Goal: Task Accomplishment & Management: Complete application form

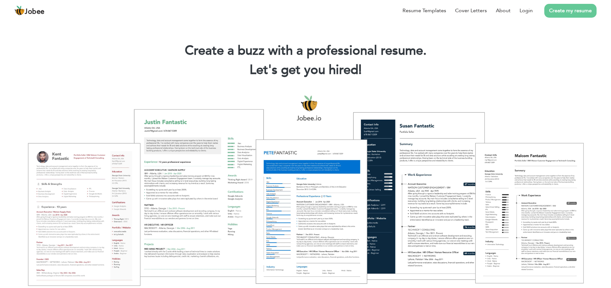
click at [299, 19] on div "Resume Templates Cover Letters About Login Create my resume" at bounding box center [305, 10] width 583 height 17
click at [304, 19] on div "Resume Templates Cover Letters About Login Create my resume" at bounding box center [305, 10] width 583 height 17
click at [533, 14] on link "Login" at bounding box center [526, 11] width 13 height 8
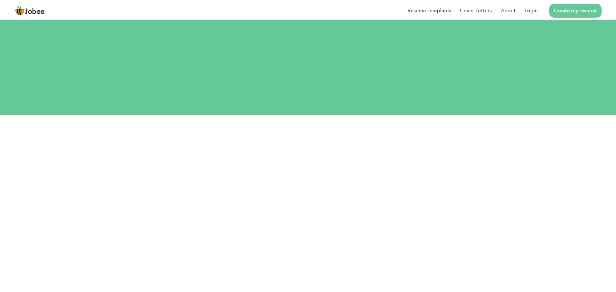
click at [564, 9] on link "Create my resume" at bounding box center [576, 11] width 52 height 14
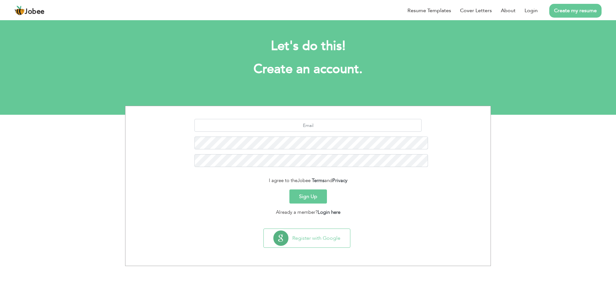
click at [304, 190] on button "Sign Up" at bounding box center [309, 197] width 38 height 14
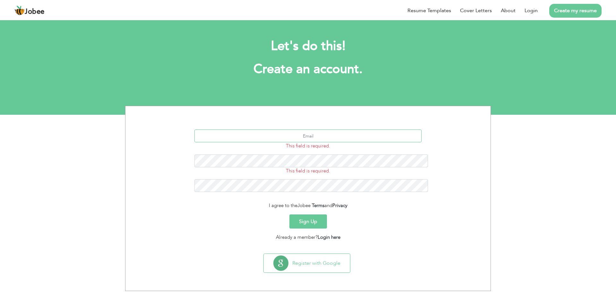
click at [309, 130] on input "text" at bounding box center [309, 136] width 228 height 13
type input "a"
type input "salamkhan2456@gmail.com"
click at [309, 215] on button "Sign Up" at bounding box center [309, 222] width 38 height 14
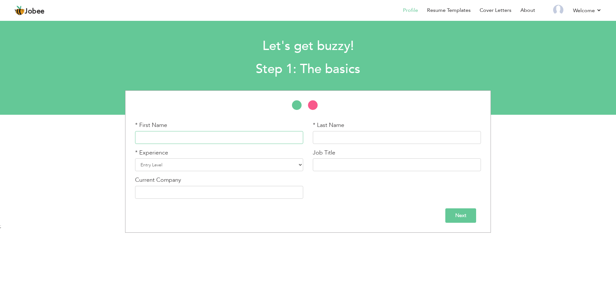
click at [199, 135] on input "text" at bounding box center [219, 137] width 168 height 13
type input "[PERSON_NAME]"
drag, startPoint x: 325, startPoint y: 137, endPoint x: 328, endPoint y: 139, distance: 4.0
click at [328, 139] on input "Ameen" at bounding box center [397, 137] width 168 height 13
type input "Amin"
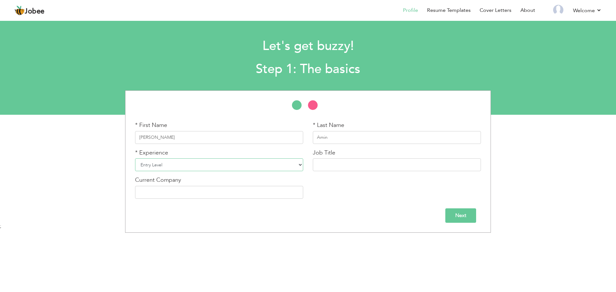
click at [241, 168] on select "Entry Level Less than 1 Year 1 Year 2 Years 3 Years 4 Years 5 Years 6 Years 7 Y…" at bounding box center [219, 165] width 168 height 13
click at [225, 162] on select "Entry Level Less than 1 Year 1 Year 2 Years 3 Years 4 Years 5 Years 6 Years 7 Y…" at bounding box center [219, 165] width 168 height 13
click at [221, 164] on select "Entry Level Less than 1 Year 1 Year 2 Years 3 Years 4 Years 5 Years 6 Years 7 Y…" at bounding box center [219, 165] width 168 height 13
click at [59, 169] on div "* First Name Abbubakar * Last Name Amin * Experience Entry Level" at bounding box center [308, 162] width 616 height 143
click at [188, 165] on select "Entry Level Less than 1 Year 1 Year 2 Years 3 Years 4 Years 5 Years 6 Years 7 Y…" at bounding box center [219, 165] width 168 height 13
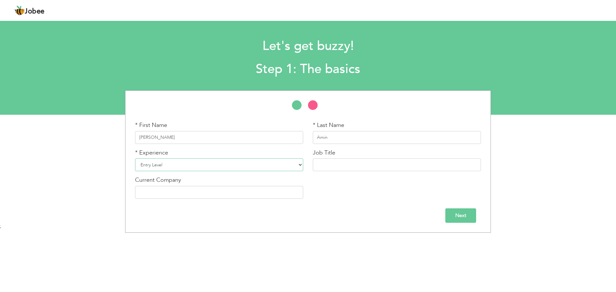
select select "3"
click at [135, 159] on select "Entry Level Less than 1 Year 1 Year 2 Years 3 Years 4 Years 5 Years 6 Years 7 Y…" at bounding box center [219, 165] width 168 height 13
click at [350, 161] on input "text" at bounding box center [397, 165] width 168 height 13
type input "Medical Representative"
click at [178, 195] on input "text" at bounding box center [219, 192] width 168 height 13
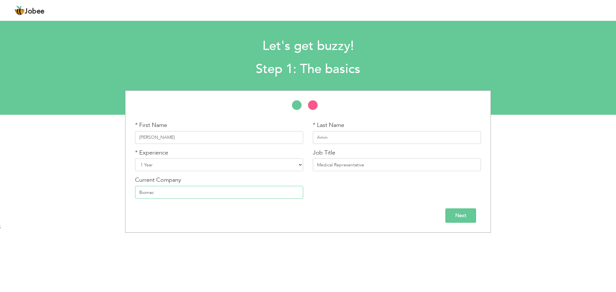
type input "Biomac"
click at [463, 214] on input "Next" at bounding box center [461, 216] width 31 height 14
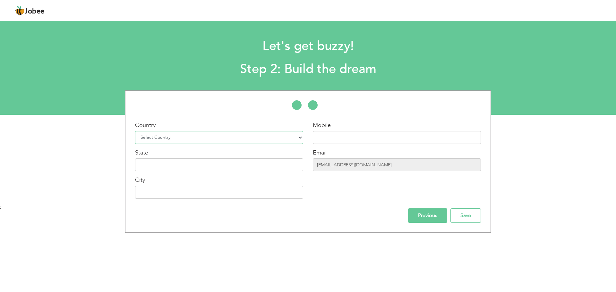
click at [172, 136] on select "Select Country Afghanistan Albania Algeria American Samoa Andorra Angola Anguil…" at bounding box center [219, 137] width 168 height 13
click at [135, 131] on select "Select Country Afghanistan Albania Algeria American Samoa Andorra Angola Anguil…" at bounding box center [219, 137] width 168 height 13
click at [174, 136] on select "Select Country Afghanistan Albania Algeria American Samoa Andorra Angola Anguil…" at bounding box center [219, 137] width 168 height 13
select select "166"
click at [135, 131] on select "Select Country Afghanistan Albania Algeria American Samoa Andorra Angola Anguil…" at bounding box center [219, 137] width 168 height 13
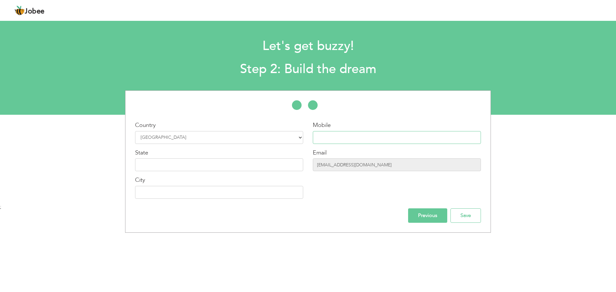
click at [360, 141] on input "text" at bounding box center [397, 137] width 168 height 13
type input "+923496013292"
click at [186, 167] on input "text" at bounding box center [219, 165] width 168 height 13
type input "k"
type input "Khyber Pakhtunkhwa"
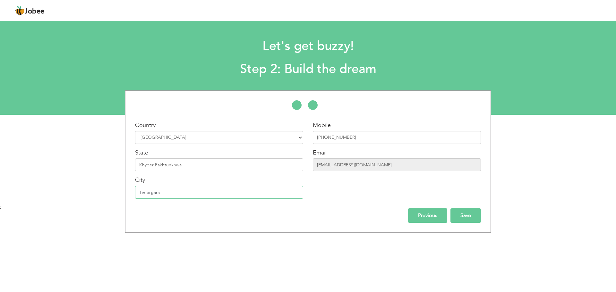
type input "Timergara"
click at [471, 217] on input "Save" at bounding box center [466, 216] width 30 height 14
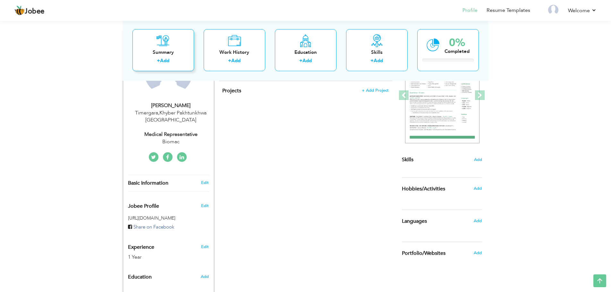
click at [176, 56] on div "Summary + Add" at bounding box center [164, 50] width 62 height 42
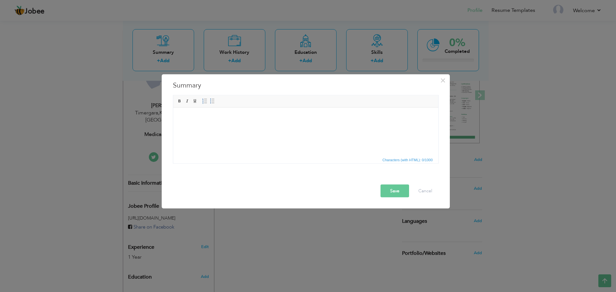
click at [236, 124] on html at bounding box center [305, 118] width 265 height 20
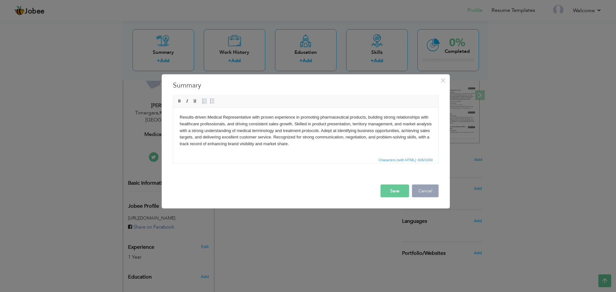
click at [418, 188] on button "Cancel" at bounding box center [425, 191] width 27 height 13
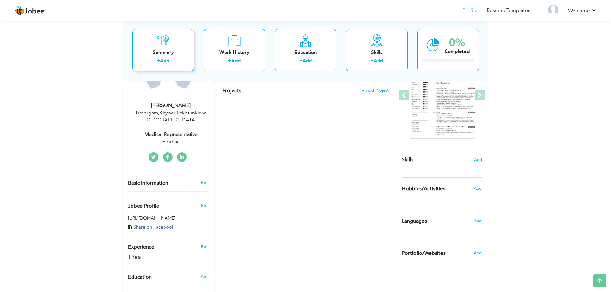
click at [178, 54] on div "Summary" at bounding box center [163, 52] width 51 height 7
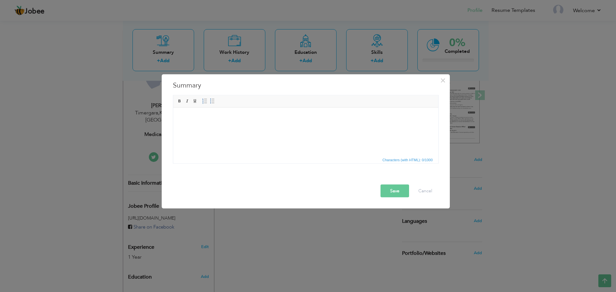
click at [280, 109] on html at bounding box center [305, 118] width 265 height 20
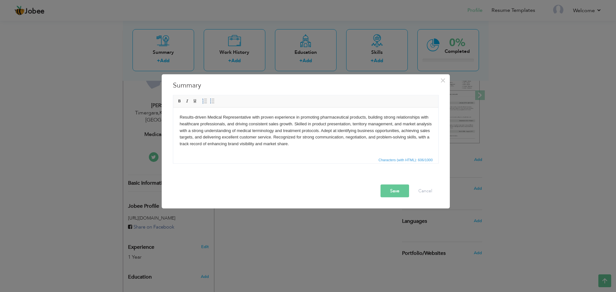
click at [393, 192] on button "Save" at bounding box center [395, 191] width 29 height 13
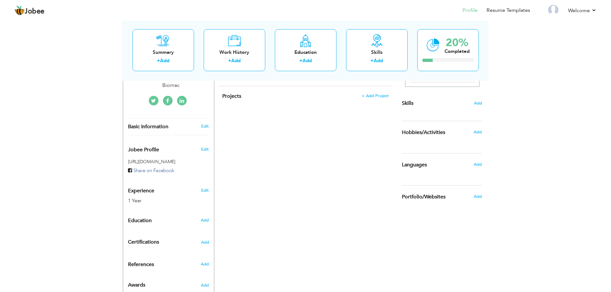
scroll to position [169, 0]
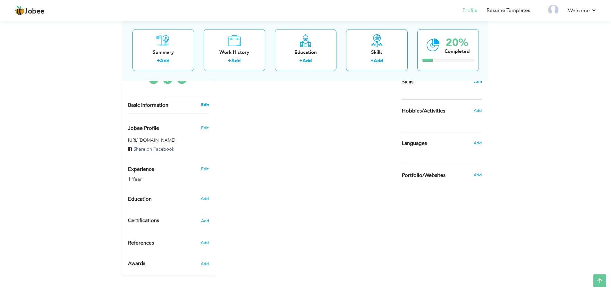
click at [203, 107] on link "Edit" at bounding box center [205, 105] width 8 height 6
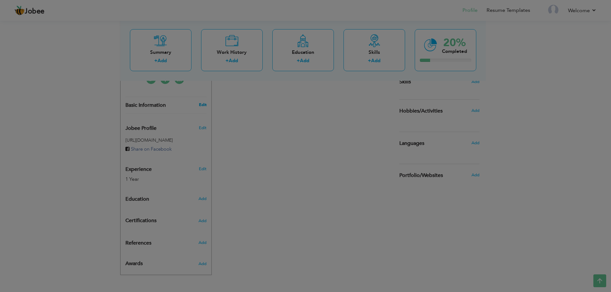
type input "Abbubakar"
type input "Amin"
type input "+923496013292"
select select "number:166"
type input "Khyber Pakhtunkhwa"
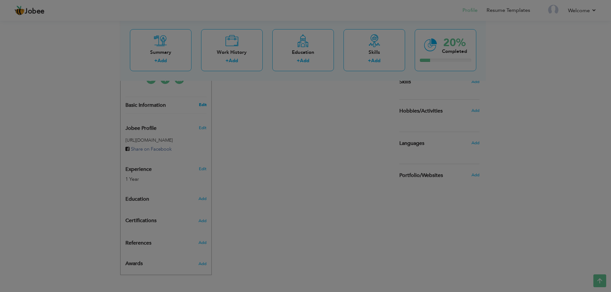
type input "Timergara"
select select "number:3"
type input "Biomac"
type input "Medical Representative"
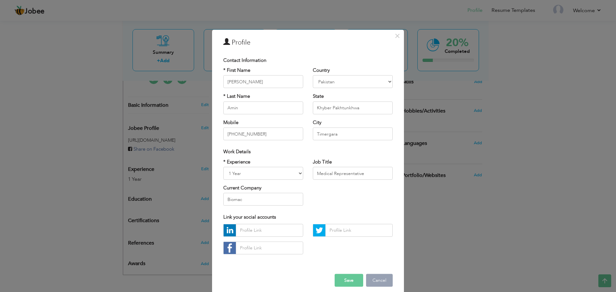
click at [377, 281] on button "Cancel" at bounding box center [379, 280] width 27 height 13
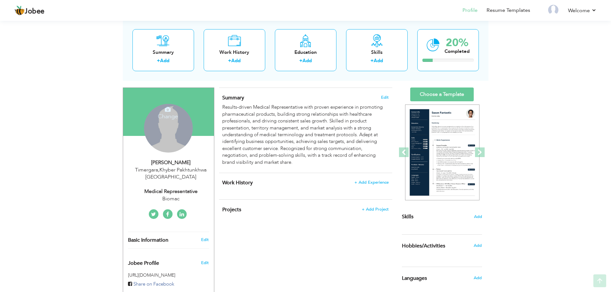
scroll to position [64, 0]
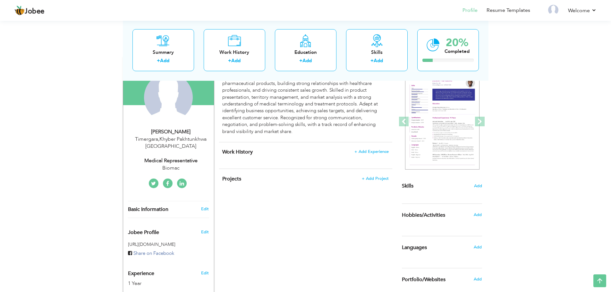
click at [176, 168] on div "Biomac" at bounding box center [171, 168] width 86 height 7
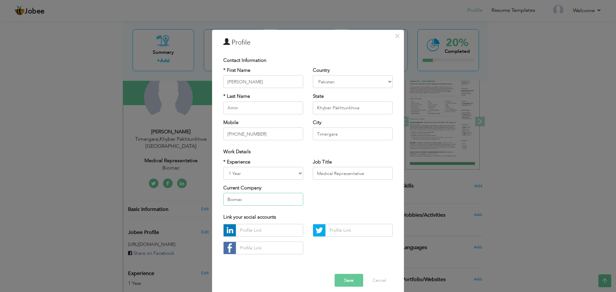
click at [251, 203] on input "Biomac" at bounding box center [263, 199] width 80 height 13
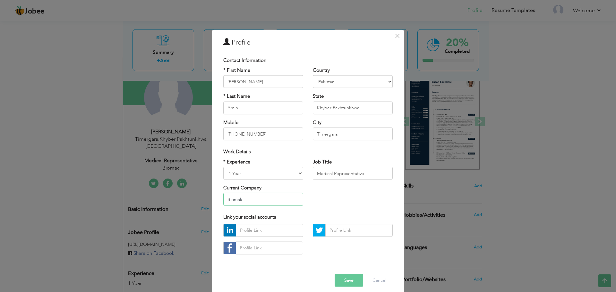
type input "Biomak"
click at [346, 286] on button "Save" at bounding box center [349, 280] width 29 height 13
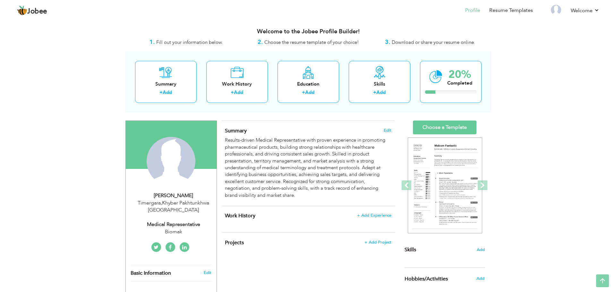
scroll to position [0, 0]
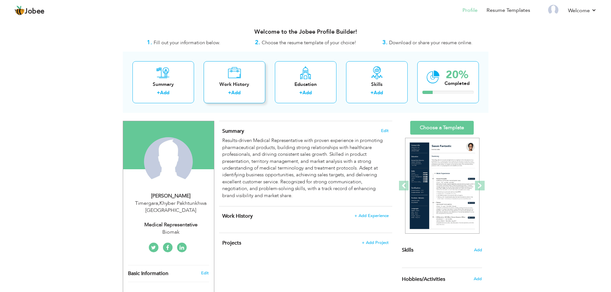
click at [232, 91] on link "Add" at bounding box center [235, 93] width 9 height 6
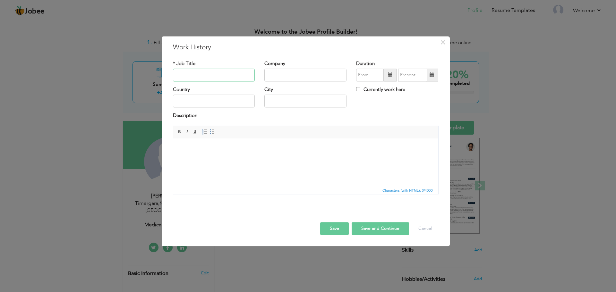
click at [211, 74] on input "text" at bounding box center [214, 75] width 82 height 13
click at [314, 75] on input "text" at bounding box center [305, 75] width 82 height 13
type input "Biomak"
click at [214, 75] on input "text" at bounding box center [214, 75] width 82 height 13
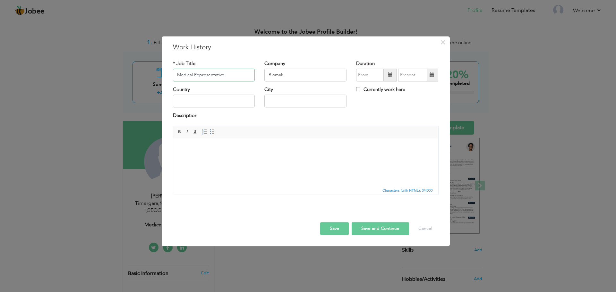
type input "Medical Representative"
click at [386, 75] on span at bounding box center [390, 75] width 13 height 13
click at [374, 121] on span "2024" at bounding box center [371, 122] width 17 height 17
click at [376, 143] on span "Sep" at bounding box center [371, 141] width 17 height 17
type input "09/2024"
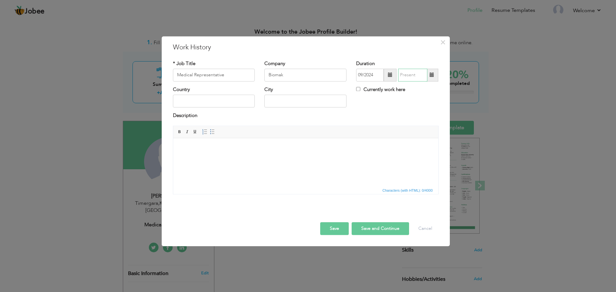
type input "09/2025"
click at [417, 76] on input "09/2025" at bounding box center [412, 75] width 29 height 13
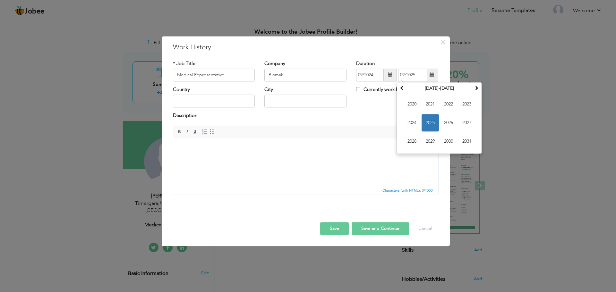
click at [358, 139] on html at bounding box center [305, 148] width 265 height 20
drag, startPoint x: 415, startPoint y: 77, endPoint x: 400, endPoint y: 77, distance: 14.4
click at [400, 77] on input "09/2025" at bounding box center [412, 75] width 29 height 13
drag, startPoint x: 421, startPoint y: 74, endPoint x: 400, endPoint y: 75, distance: 20.9
click at [400, 75] on input "09/2025" at bounding box center [412, 75] width 29 height 13
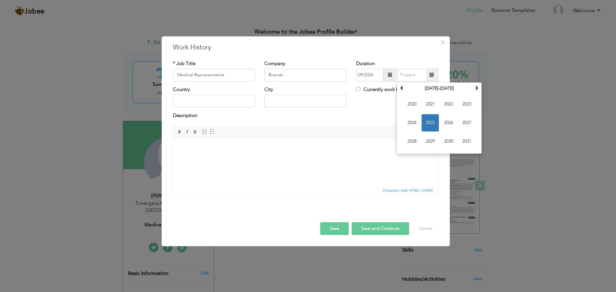
click at [353, 154] on html at bounding box center [305, 148] width 265 height 20
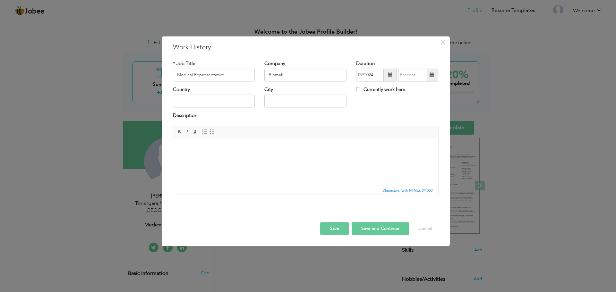
click at [429, 76] on span at bounding box center [432, 75] width 13 height 13
type input "09/2025"
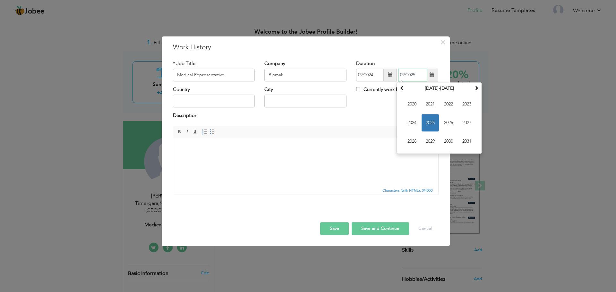
click at [429, 120] on span "2025" at bounding box center [430, 122] width 17 height 17
click at [417, 140] on span "Sep" at bounding box center [411, 141] width 17 height 17
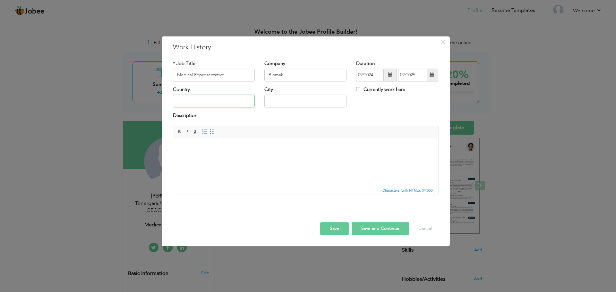
click at [200, 99] on input "text" at bounding box center [214, 101] width 82 height 13
type input "[GEOGRAPHIC_DATA]"
type input "Timergara"
click at [217, 158] on html at bounding box center [305, 148] width 265 height 20
drag, startPoint x: 216, startPoint y: 157, endPoint x: 185, endPoint y: 148, distance: 33.2
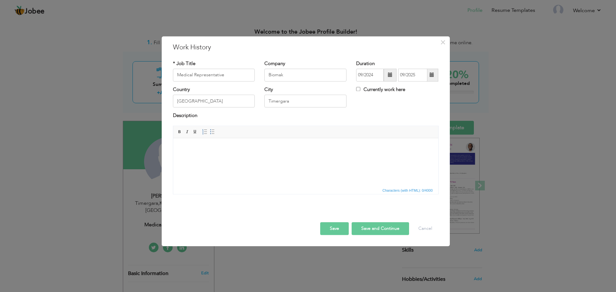
click at [185, 148] on html at bounding box center [305, 148] width 265 height 20
click at [224, 157] on html at bounding box center [305, 148] width 265 height 20
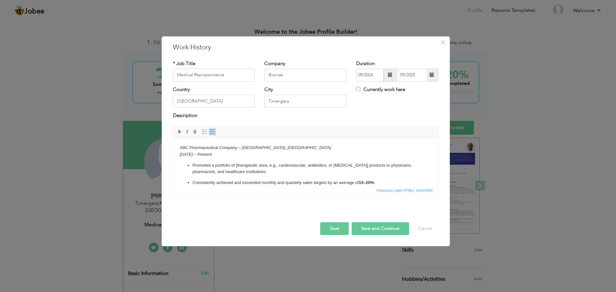
scroll to position [60, 0]
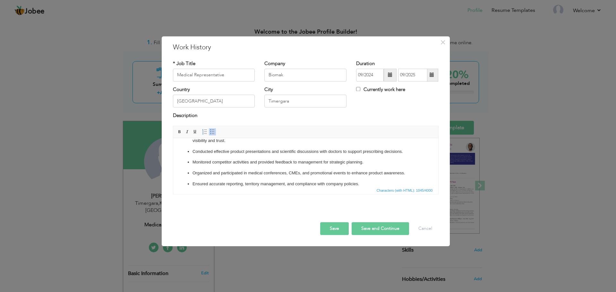
click at [326, 230] on button "Save" at bounding box center [334, 228] width 29 height 13
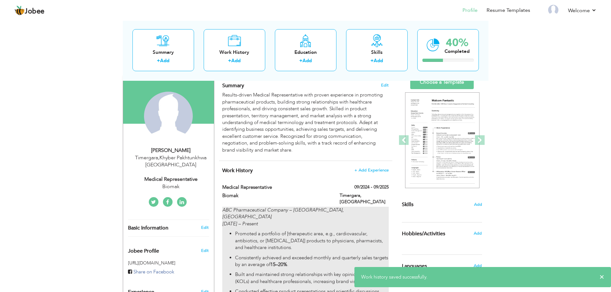
scroll to position [0, 0]
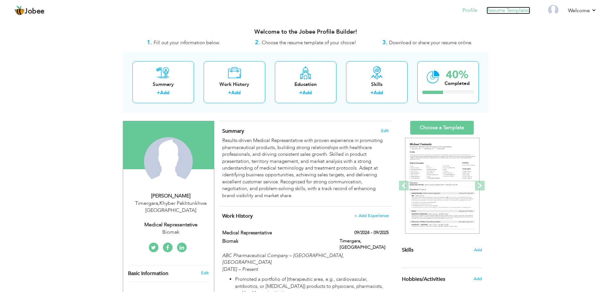
click at [506, 11] on link "Resume Templates" at bounding box center [509, 10] width 44 height 7
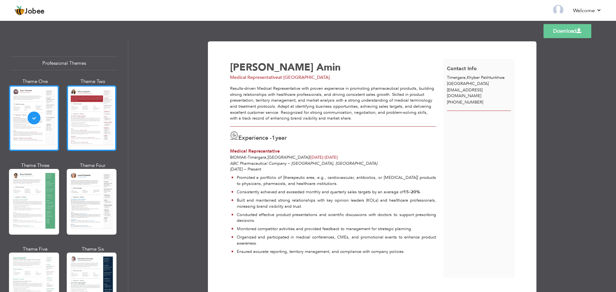
click at [82, 123] on div at bounding box center [92, 118] width 50 height 66
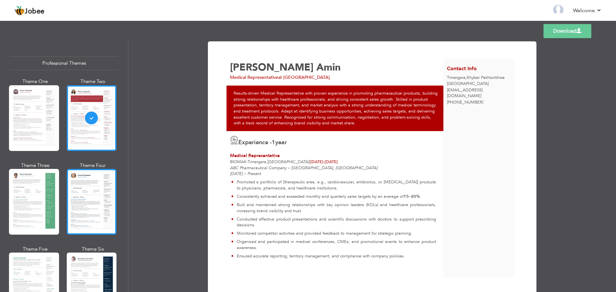
click at [100, 196] on div at bounding box center [92, 202] width 50 height 66
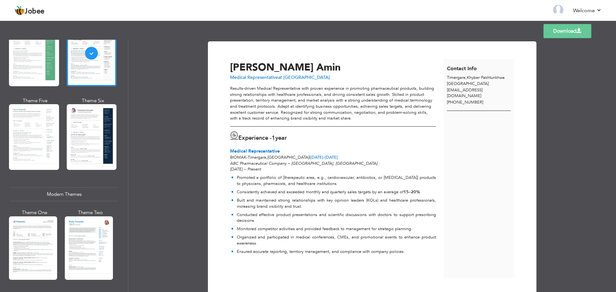
scroll to position [225, 0]
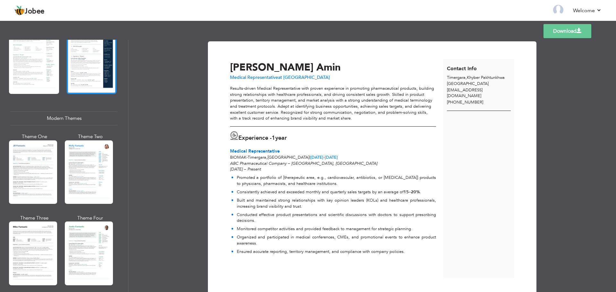
click at [93, 64] on div at bounding box center [92, 61] width 50 height 66
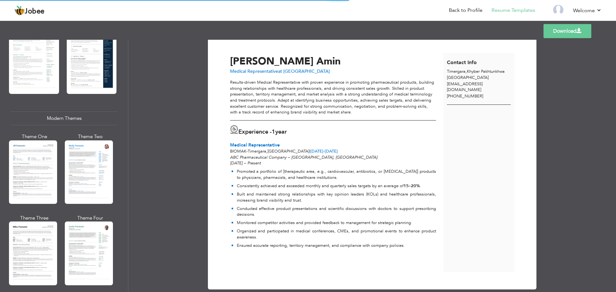
scroll to position [0, 0]
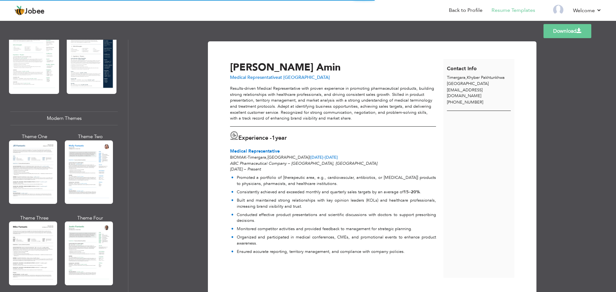
click at [28, 178] on div "Professional Themes Theme One Theme Two Theme Three Theme Four" at bounding box center [308, 166] width 616 height 253
click at [32, 167] on div "Professional Themes Theme One Theme Two Theme Three Theme Four" at bounding box center [308, 166] width 616 height 253
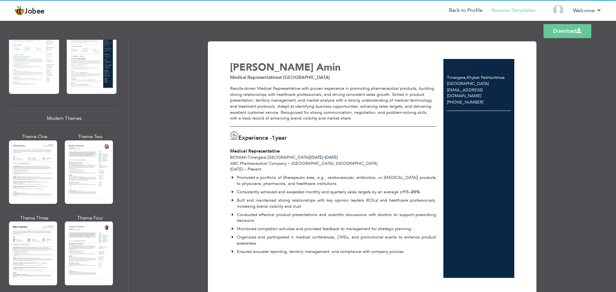
click at [32, 167] on div "Professional Themes Theme One Theme Two Theme Three Theme Four" at bounding box center [308, 166] width 616 height 253
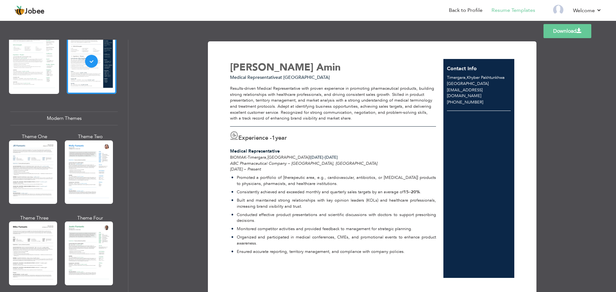
click at [32, 167] on div at bounding box center [33, 173] width 48 height 64
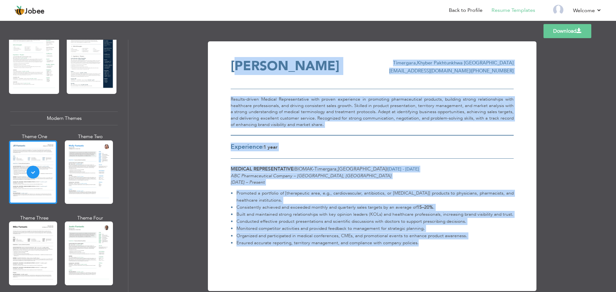
drag, startPoint x: 267, startPoint y: 69, endPoint x: 483, endPoint y: 242, distance: 276.3
click at [483, 242] on div "Download [PERSON_NAME] [GEOGRAPHIC_DATA] , Khyber Pakhtunkhwa Pakistan [EMAIL_A…" at bounding box center [372, 164] width 283 height 209
click at [413, 142] on div "Experience | 1 Year" at bounding box center [372, 147] width 283 height 24
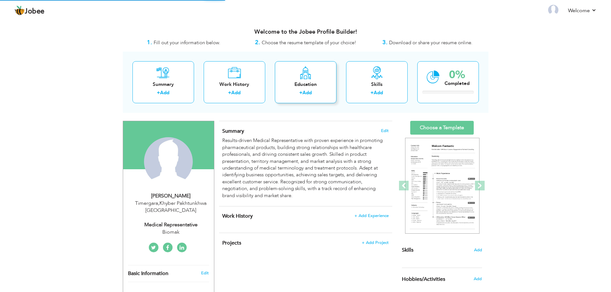
click at [300, 98] on div "+ Add" at bounding box center [305, 94] width 51 height 8
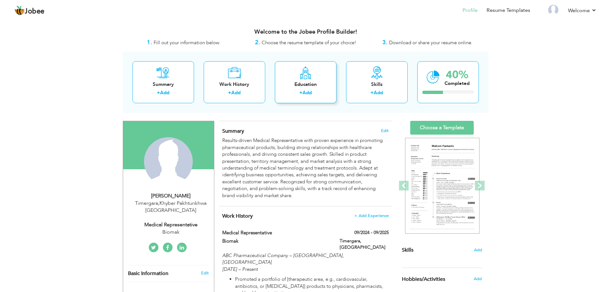
click at [307, 82] on div "Education" at bounding box center [305, 84] width 51 height 7
radio input "true"
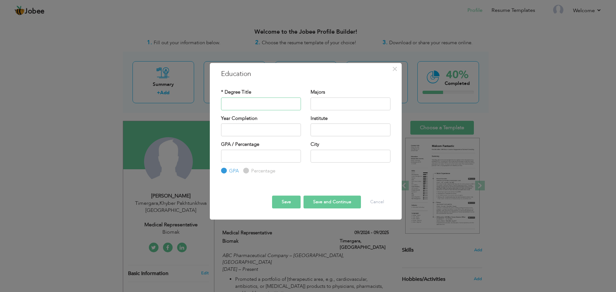
click at [244, 102] on input "text" at bounding box center [261, 104] width 80 height 13
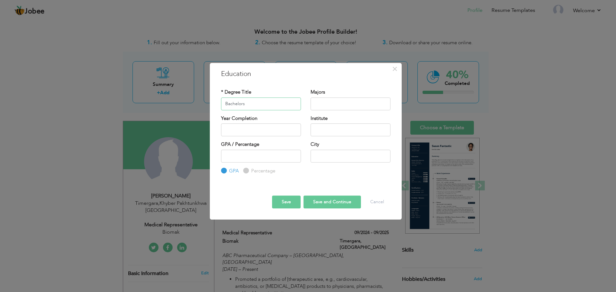
click at [261, 105] on input "Bachelors" at bounding box center [261, 104] width 80 height 13
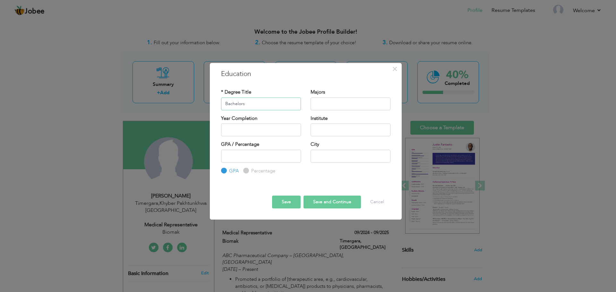
type input "Bachelors"
type input "Arts"
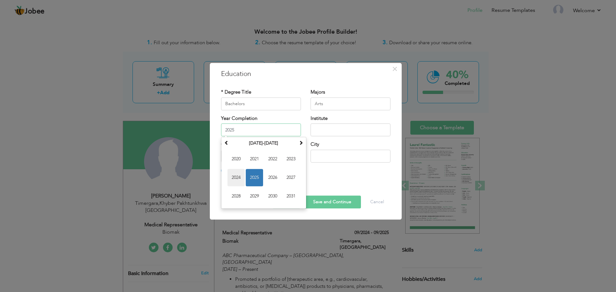
click at [238, 174] on span "2024" at bounding box center [236, 177] width 17 height 17
type input "2024"
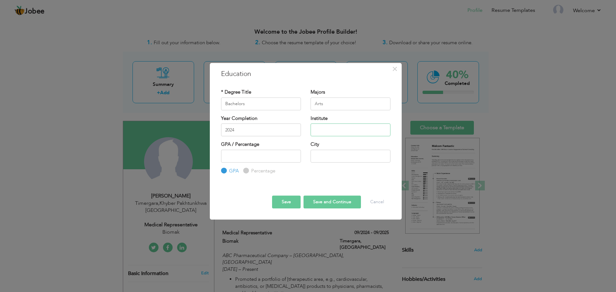
click at [328, 129] on input "text" at bounding box center [351, 130] width 80 height 13
type input "T"
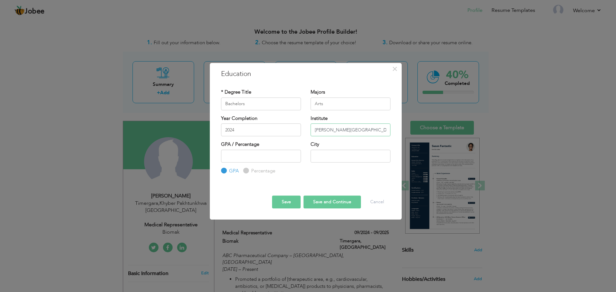
type input "[PERSON_NAME][GEOGRAPHIC_DATA]"
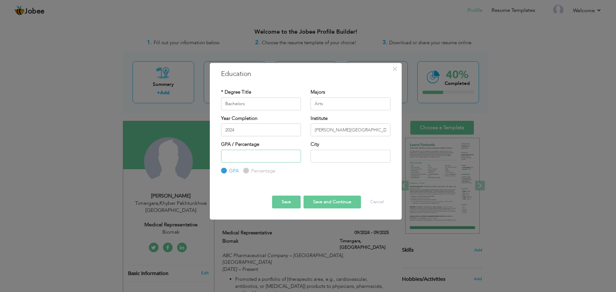
click at [250, 155] on input "number" at bounding box center [261, 156] width 80 height 13
click at [295, 155] on input "1" at bounding box center [261, 156] width 80 height 13
click at [294, 162] on input "1" at bounding box center [261, 156] width 80 height 13
click at [294, 158] on input "0" at bounding box center [261, 156] width 80 height 13
click at [294, 158] on input "-1" at bounding box center [261, 156] width 80 height 13
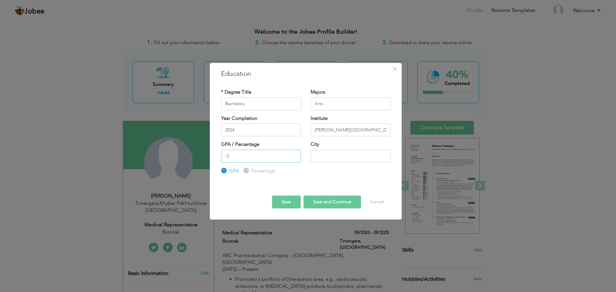
click at [294, 158] on input "-2" at bounding box center [261, 156] width 80 height 13
click at [294, 158] on input "-3" at bounding box center [261, 156] width 80 height 13
click at [294, 155] on input "-2" at bounding box center [261, 156] width 80 height 13
click at [294, 154] on input "-1" at bounding box center [261, 156] width 80 height 13
click at [294, 154] on input "0" at bounding box center [261, 156] width 80 height 13
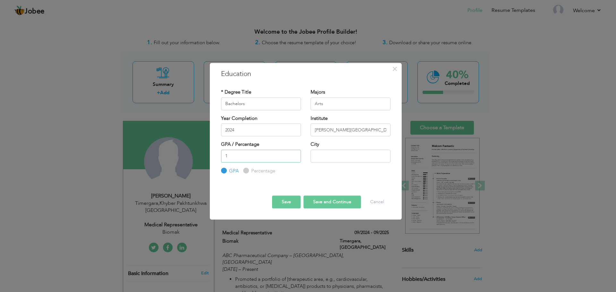
click at [294, 154] on input "1" at bounding box center [261, 156] width 80 height 13
click at [294, 154] on input "2" at bounding box center [261, 156] width 80 height 13
click at [294, 154] on input "3" at bounding box center [261, 156] width 80 height 13
click at [294, 154] on input "4" at bounding box center [261, 156] width 80 height 13
click at [294, 154] on input "5" at bounding box center [261, 156] width 80 height 13
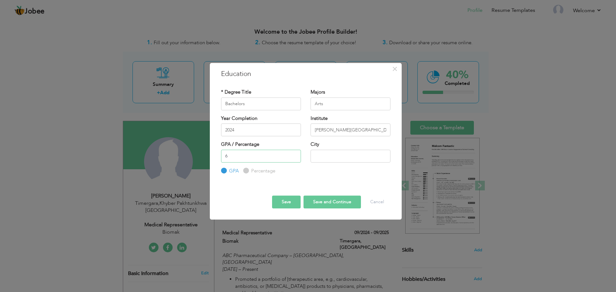
click at [294, 154] on input "6" at bounding box center [261, 156] width 80 height 13
click at [294, 154] on input "7" at bounding box center [261, 156] width 80 height 13
click at [294, 154] on input "8" at bounding box center [261, 156] width 80 height 13
click at [294, 154] on input "9" at bounding box center [261, 156] width 80 height 13
click at [294, 154] on input "10" at bounding box center [261, 156] width 80 height 13
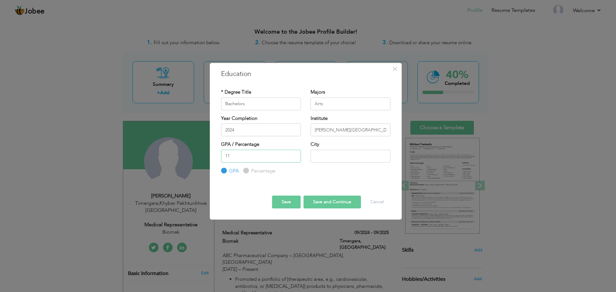
click at [294, 154] on input "11" at bounding box center [261, 156] width 80 height 13
click at [294, 154] on input "12" at bounding box center [261, 156] width 80 height 13
click at [294, 154] on input "13" at bounding box center [261, 156] width 80 height 13
click at [294, 154] on input "14" at bounding box center [261, 156] width 80 height 13
click at [294, 154] on input "15" at bounding box center [261, 156] width 80 height 13
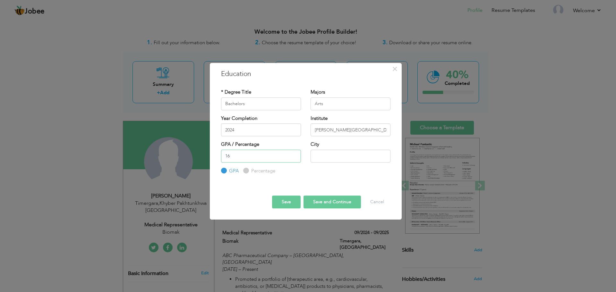
click at [294, 154] on input "16" at bounding box center [261, 156] width 80 height 13
click at [294, 154] on input "17" at bounding box center [261, 156] width 80 height 13
drag, startPoint x: 247, startPoint y: 159, endPoint x: 166, endPoint y: 165, distance: 80.7
click at [170, 165] on div "× Education * Degree Title Bachelors Majors Arts Year Completion" at bounding box center [308, 146] width 616 height 292
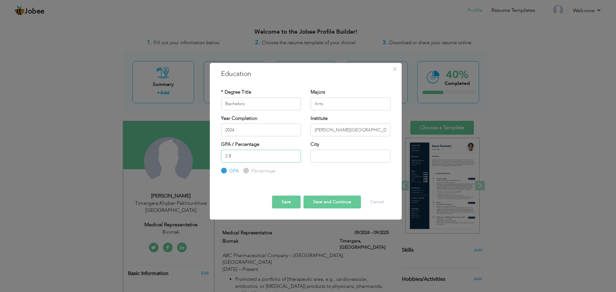
type input "2.8"
click at [339, 157] on input "text" at bounding box center [351, 156] width 80 height 13
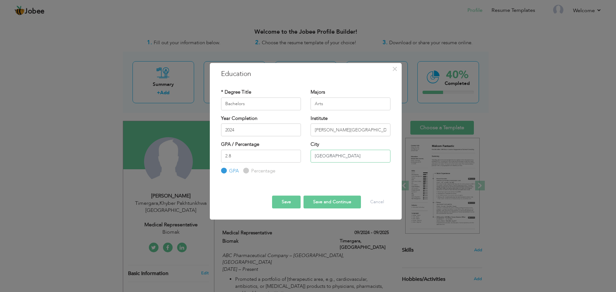
type input "[GEOGRAPHIC_DATA]"
click at [280, 199] on button "Save" at bounding box center [286, 202] width 29 height 13
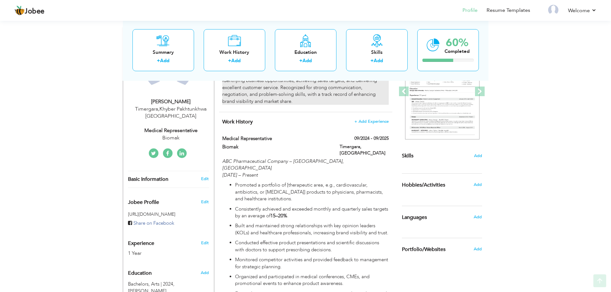
scroll to position [96, 0]
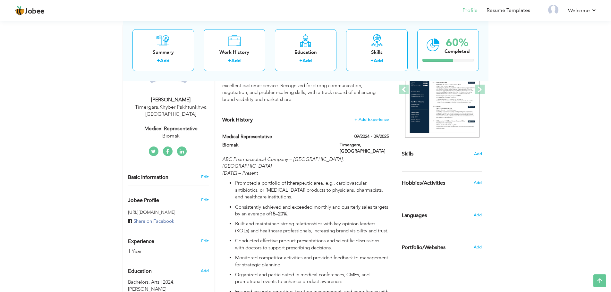
click at [466, 155] on div "Skills Add" at bounding box center [442, 91] width 80 height 133
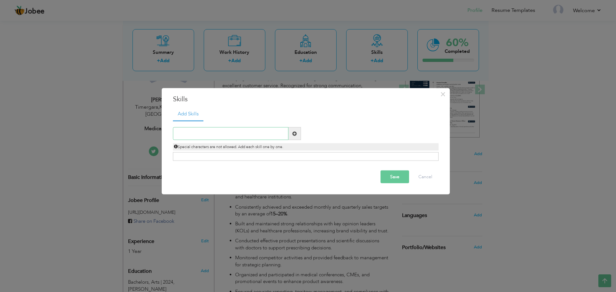
click at [245, 133] on input "text" at bounding box center [231, 133] width 116 height 13
type input "C"
type input "Microsoft Office"
click at [300, 135] on span at bounding box center [295, 133] width 13 height 13
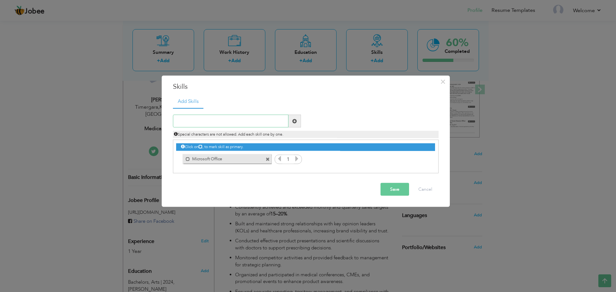
click at [239, 121] on input "text" at bounding box center [231, 121] width 116 height 13
click at [224, 123] on input "text" at bounding box center [231, 121] width 116 height 13
paste input "Market research & competitor analysis"
click at [192, 121] on input "Market research & competitor analysis" at bounding box center [231, 121] width 116 height 13
type input "Market Research & Competitor Analysis"
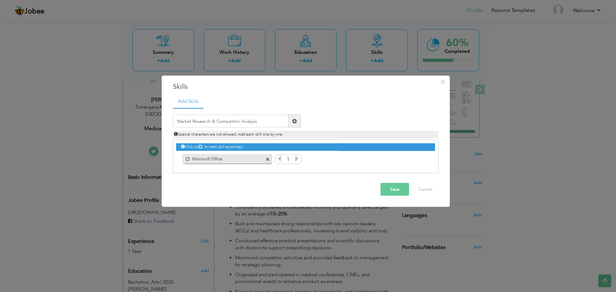
click at [299, 121] on span at bounding box center [295, 121] width 13 height 13
click at [267, 159] on span at bounding box center [268, 159] width 4 height 4
click at [245, 126] on input "text" at bounding box center [231, 121] width 116 height 13
type input "Microsoft Office"
click at [300, 120] on span at bounding box center [295, 121] width 13 height 13
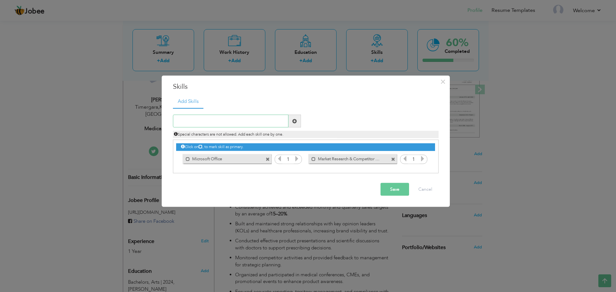
click at [210, 123] on input "text" at bounding box center [231, 121] width 116 height 13
paste input "Territory management & sales planning"
drag, startPoint x: 222, startPoint y: 120, endPoint x: 324, endPoint y: 129, distance: 101.8
click at [223, 120] on input "Territory management & sales planning" at bounding box center [231, 121] width 116 height 13
type input "Territory Management & Sales Planning"
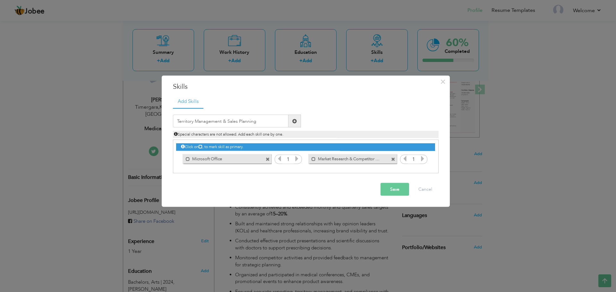
click at [294, 121] on span at bounding box center [294, 121] width 4 height 4
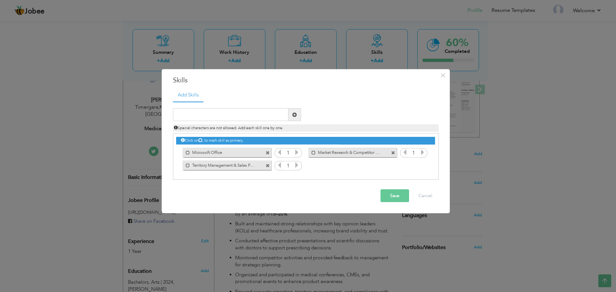
click at [267, 152] on span at bounding box center [268, 153] width 4 height 4
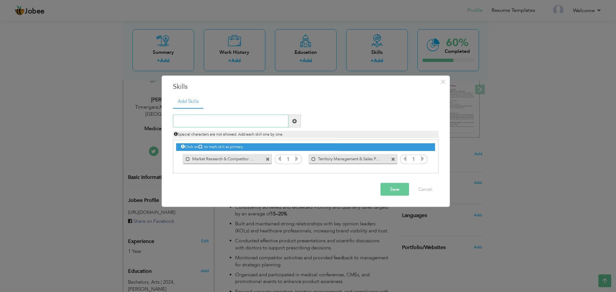
click at [242, 119] on input "text" at bounding box center [231, 121] width 116 height 13
paste input "MS Office (Word, Excel, PowerPoint) & reporting"
drag, startPoint x: 256, startPoint y: 123, endPoint x: 271, endPoint y: 126, distance: 15.0
click at [260, 124] on input "MS Office (Word, Excel, PowerPoint) & reporting" at bounding box center [231, 121] width 116 height 13
type input "MS Office (Word, Excel, PowerPoint) & Reporting"
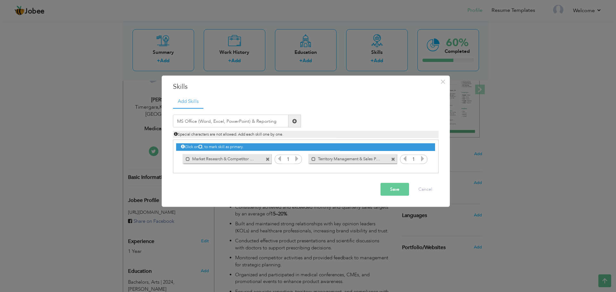
click at [291, 120] on span at bounding box center [295, 121] width 13 height 13
click at [258, 123] on input "text" at bounding box center [231, 121] width 116 height 13
paste input "MS Office (Word, Excel, PowerPoint) & reporting"
drag, startPoint x: 197, startPoint y: 121, endPoint x: 428, endPoint y: 140, distance: 230.9
click at [428, 140] on div "MS Office (Word, Excel, PowerPoint) & reporting Duplicate entry 1" at bounding box center [306, 141] width 266 height 66
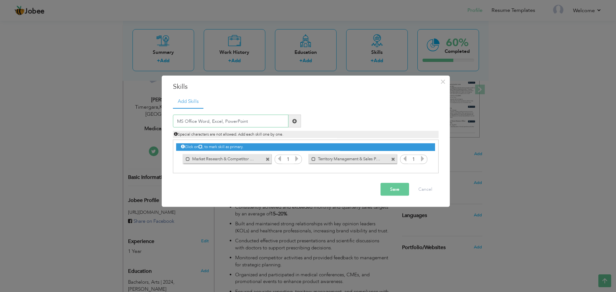
type input "MS Office Word, Excel, PowerPoint"
click at [290, 121] on span at bounding box center [295, 121] width 13 height 13
click at [251, 120] on input "text" at bounding box center [231, 121] width 116 height 13
paste input "MS Office (Word, Excel, PowerPoint) & reporting"
drag, startPoint x: 200, startPoint y: 122, endPoint x: 281, endPoint y: 141, distance: 83.4
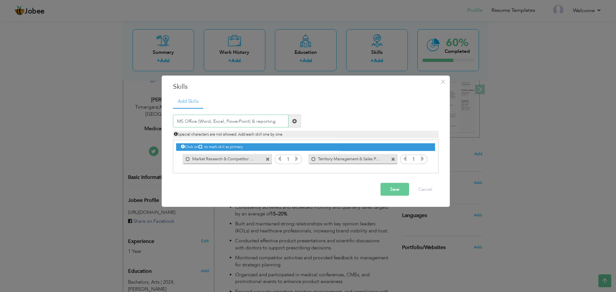
click at [201, 122] on input "MS Office (Word, Excel, PowerPoint) & reporting" at bounding box center [231, 121] width 116 height 13
type input "MS Office & Reporting"
click at [294, 122] on span at bounding box center [294, 121] width 4 height 4
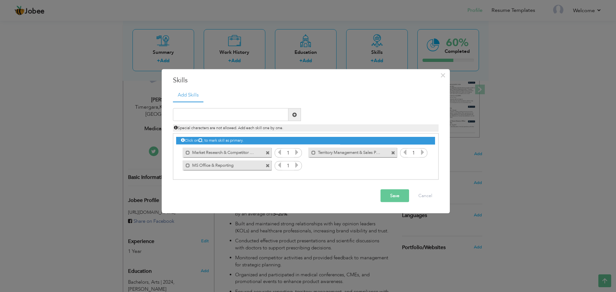
click at [391, 198] on button "Save" at bounding box center [395, 196] width 29 height 13
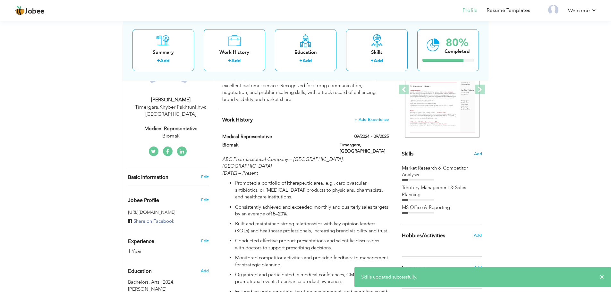
click at [467, 233] on div "Hobbies/Activities" at bounding box center [434, 235] width 75 height 13
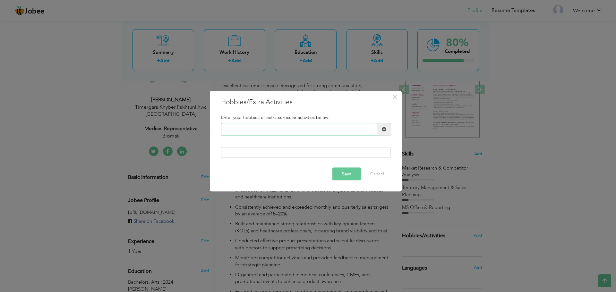
drag, startPoint x: 258, startPoint y: 125, endPoint x: 188, endPoint y: 127, distance: 69.7
click at [188, 127] on div "× Hobbies/Extra Activities Enter your hobbies or extra curricular activities be…" at bounding box center [308, 146] width 616 height 292
type input "09/2024"
paste input "Reading medical & healthc"
click at [284, 130] on input "Reading Medical & Healthc" at bounding box center [299, 129] width 157 height 13
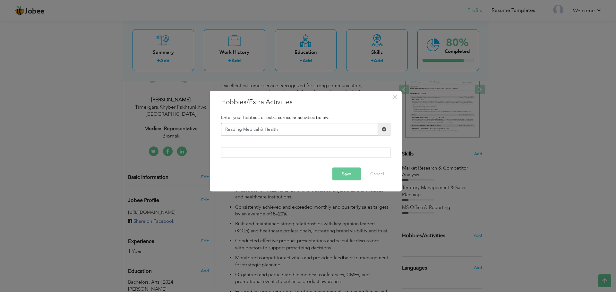
type input "Reading Medical & Health"
click at [384, 130] on span at bounding box center [384, 129] width 4 height 4
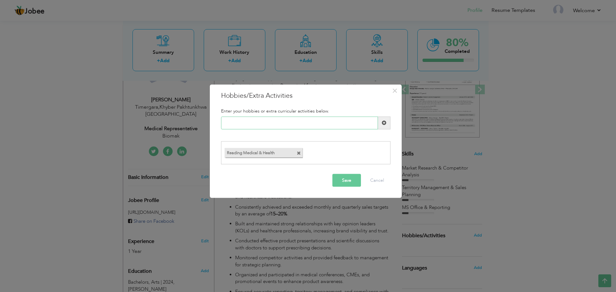
click at [273, 127] on input "text" at bounding box center [299, 123] width 157 height 13
paste input "Public speaking / debatin"
drag, startPoint x: 261, startPoint y: 122, endPoint x: 345, endPoint y: 123, distance: 83.8
click at [262, 122] on input "Public speaking / debatin" at bounding box center [299, 123] width 157 height 13
click at [278, 128] on input "Public Speaking / Debatin" at bounding box center [299, 123] width 157 height 13
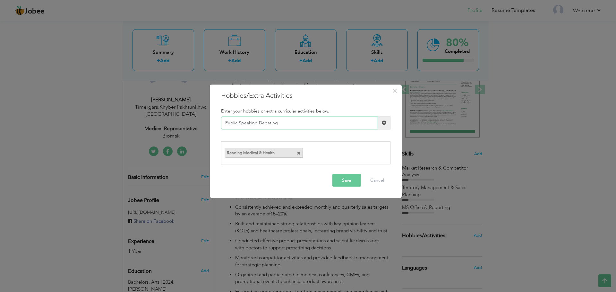
type input "Public Speaking Debating"
click at [390, 119] on span at bounding box center [384, 123] width 13 height 13
click at [293, 119] on input "text" at bounding box center [299, 123] width 157 height 13
paste input "Traveling & networking"
drag, startPoint x: 247, startPoint y: 124, endPoint x: 302, endPoint y: 131, distance: 54.8
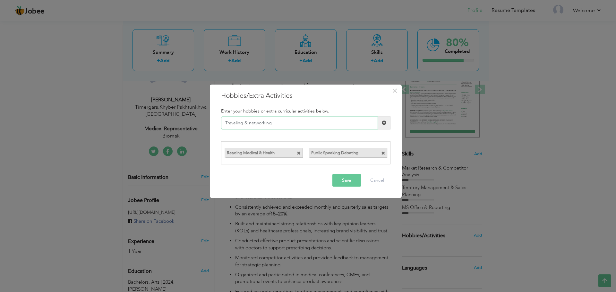
click at [248, 124] on input "Traveling & networking" at bounding box center [299, 123] width 157 height 13
type input "Traveling & Networking"
click at [384, 123] on span at bounding box center [384, 123] width 4 height 4
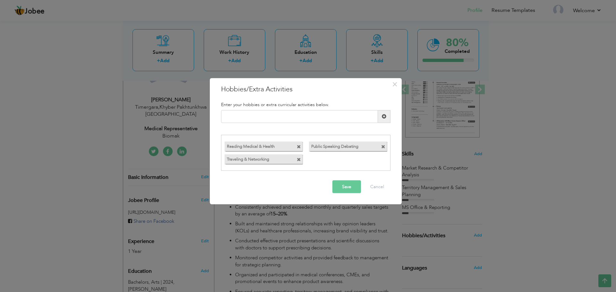
click at [339, 185] on button "Save" at bounding box center [347, 187] width 29 height 13
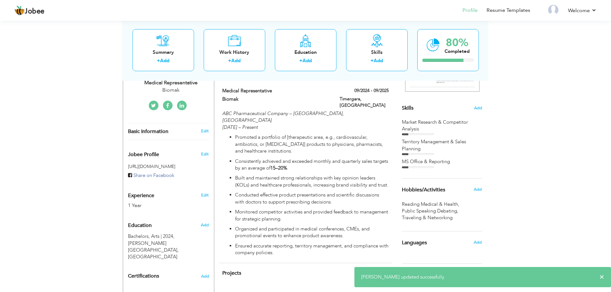
scroll to position [184, 0]
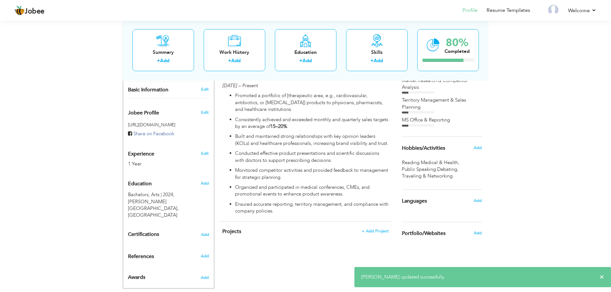
click at [476, 205] on div "Add" at bounding box center [479, 201] width 15 height 12
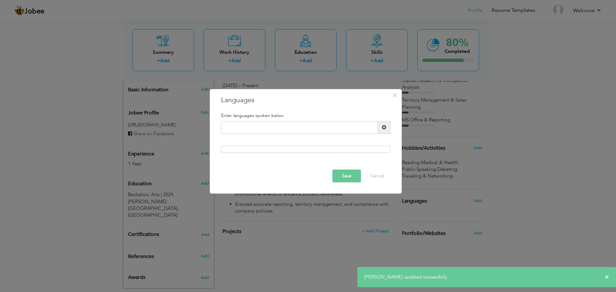
click at [478, 200] on div "× Languages Enter languages spoken below. Save Cancel" at bounding box center [308, 146] width 616 height 292
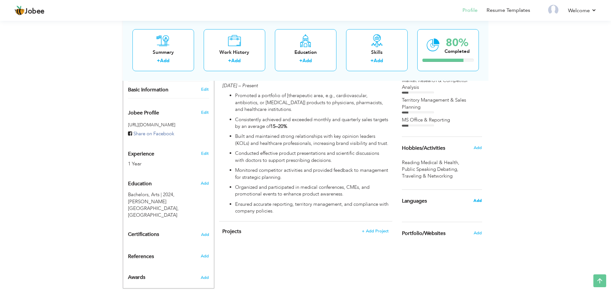
click at [474, 203] on span "Add" at bounding box center [478, 201] width 8 height 6
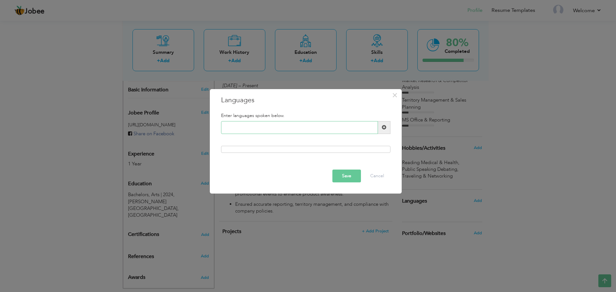
click at [270, 129] on input "text" at bounding box center [299, 127] width 157 height 13
type input "English"
click at [382, 132] on span at bounding box center [384, 127] width 13 height 13
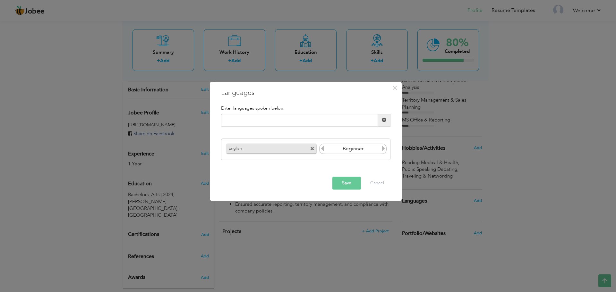
click at [362, 156] on div "English Beginner" at bounding box center [305, 150] width 169 height 22
click at [362, 150] on input "Beginner" at bounding box center [353, 149] width 56 height 10
click at [384, 149] on icon at bounding box center [384, 149] width 6 height 6
click at [287, 118] on input "text" at bounding box center [299, 120] width 157 height 13
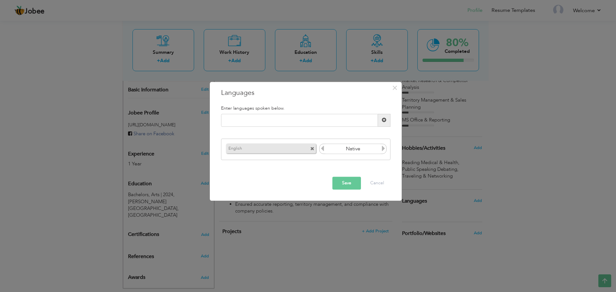
click at [322, 146] on icon at bounding box center [323, 149] width 6 height 6
click at [299, 128] on div "Please enter a valid language." at bounding box center [305, 123] width 179 height 18
click at [302, 120] on input "text" at bounding box center [299, 120] width 157 height 13
type input "Urdu"
click at [386, 118] on span at bounding box center [384, 120] width 4 height 4
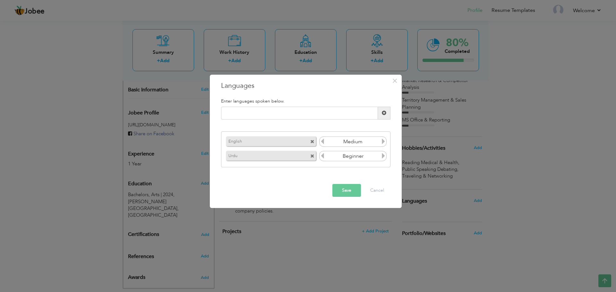
click at [381, 156] on icon at bounding box center [384, 156] width 6 height 6
click at [382, 156] on icon at bounding box center [384, 156] width 6 height 6
click at [308, 115] on input "text" at bounding box center [299, 113] width 157 height 13
type input "Pashtu"
click at [385, 113] on span at bounding box center [384, 113] width 4 height 4
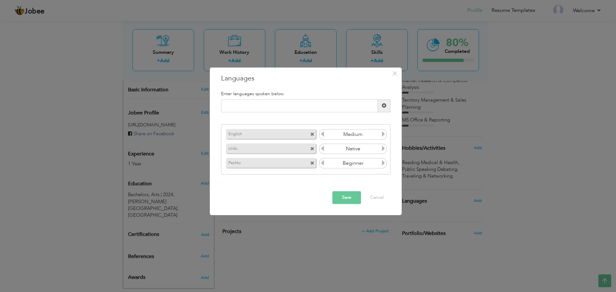
click at [380, 163] on input "Beginner" at bounding box center [353, 164] width 56 height 10
click at [383, 163] on icon at bounding box center [384, 163] width 6 height 6
click at [354, 196] on button "Save" at bounding box center [347, 197] width 29 height 13
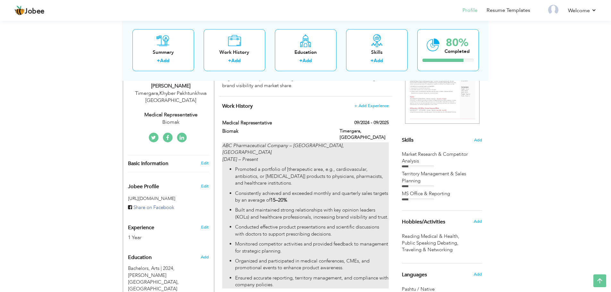
scroll to position [128, 0]
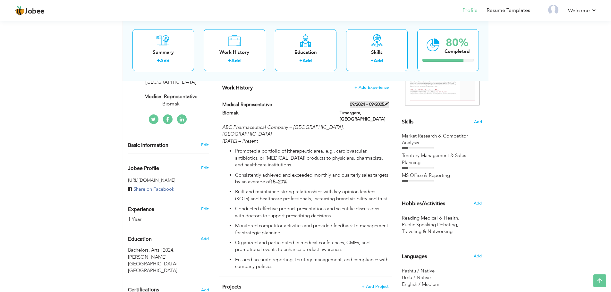
click at [368, 105] on label "09/2024 - 09/2025" at bounding box center [369, 104] width 39 height 6
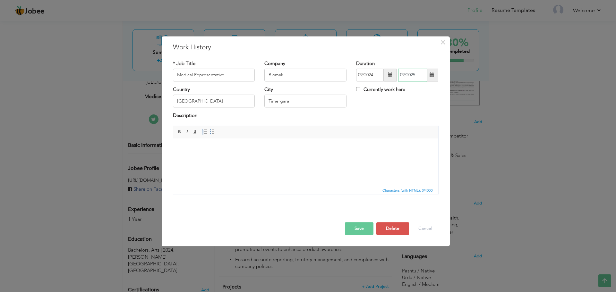
click at [413, 76] on input "09/2025" at bounding box center [412, 75] width 29 height 13
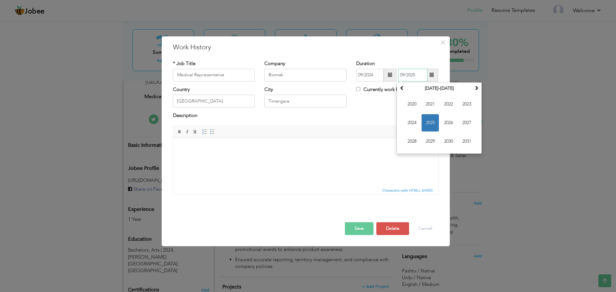
drag, startPoint x: 417, startPoint y: 74, endPoint x: 347, endPoint y: 63, distance: 71.2
click at [347, 63] on div "* Job Title Medical Representative Company Biomak Duration 09/2024 09/2025 [DAT…" at bounding box center [305, 73] width 275 height 26
click at [327, 138] on html at bounding box center [305, 138] width 265 height 0
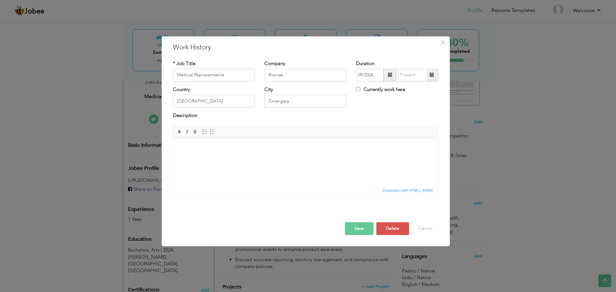
click at [354, 232] on button "Save" at bounding box center [359, 228] width 29 height 13
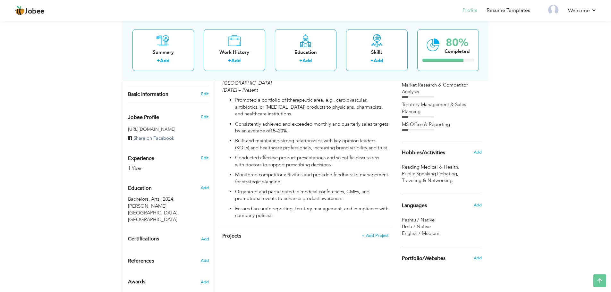
scroll to position [184, 0]
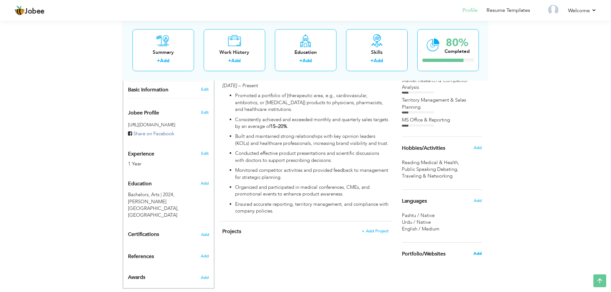
click at [478, 254] on span "Add" at bounding box center [478, 254] width 8 height 6
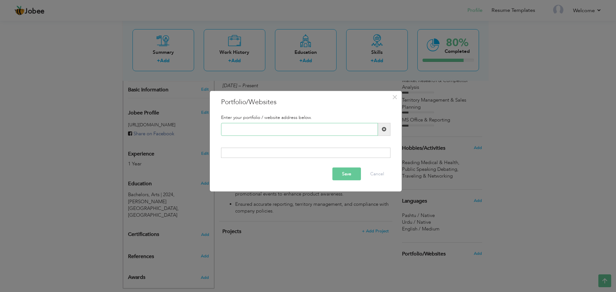
click at [284, 126] on input "text" at bounding box center [299, 129] width 157 height 13
click at [379, 174] on button "Cancel" at bounding box center [377, 174] width 27 height 13
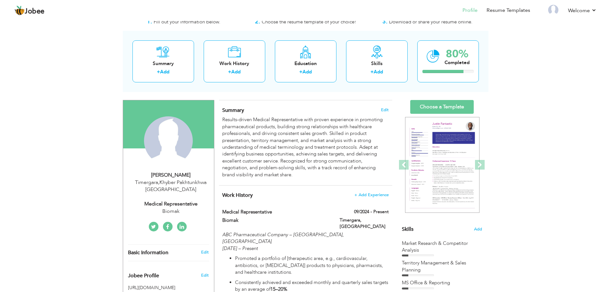
scroll to position [32, 0]
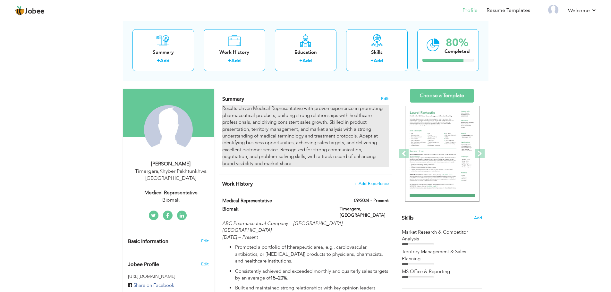
drag, startPoint x: 296, startPoint y: 169, endPoint x: 224, endPoint y: 112, distance: 91.9
click at [224, 113] on div "Summary Edit Results-driven Medical Representative with proven experience in pr…" at bounding box center [305, 131] width 173 height 85
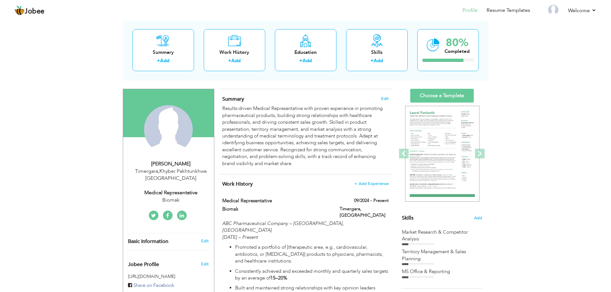
drag, startPoint x: 103, startPoint y: 24, endPoint x: 474, endPoint y: 279, distance: 449.6
click at [474, 279] on div "View Resume Export PDF Profile Summary Public Link Experience Education Awards …" at bounding box center [305, 218] width 611 height 462
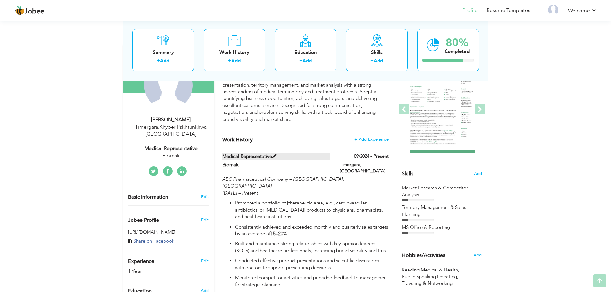
scroll to position [160, 0]
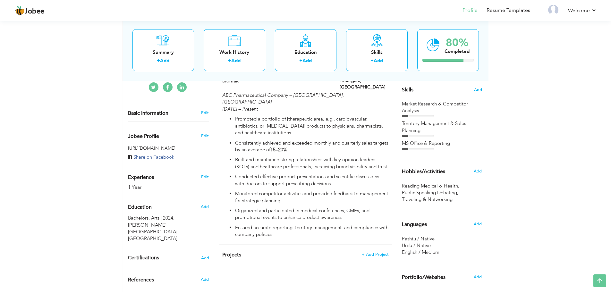
click at [429, 105] on div "Market Research & Competitor Analysis" at bounding box center [442, 108] width 80 height 14
click at [433, 101] on div "Market Research & Competitor Analysis" at bounding box center [442, 108] width 80 height 14
click at [410, 80] on div "Summary + Add Work History + Add Education + Add Skills + Add 80% Completed" at bounding box center [306, 49] width 366 height 61
click at [411, 91] on span "Skills" at bounding box center [408, 89] width 12 height 7
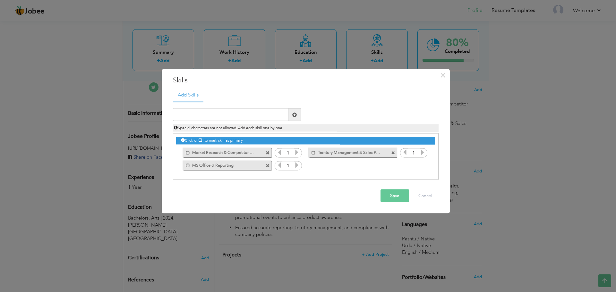
click at [296, 154] on icon at bounding box center [297, 153] width 6 height 6
click at [297, 151] on icon at bounding box center [297, 153] width 6 height 6
click at [299, 154] on icon at bounding box center [297, 153] width 6 height 6
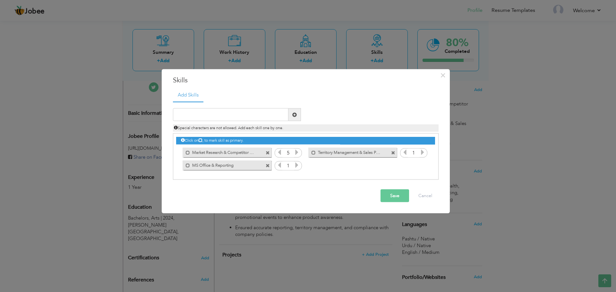
click at [299, 154] on icon at bounding box center [297, 153] width 6 height 6
click at [298, 164] on icon at bounding box center [297, 165] width 6 height 6
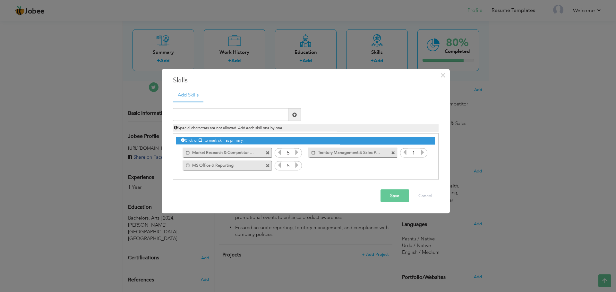
click at [298, 164] on icon at bounding box center [297, 165] width 6 height 6
click at [422, 154] on icon at bounding box center [423, 153] width 6 height 6
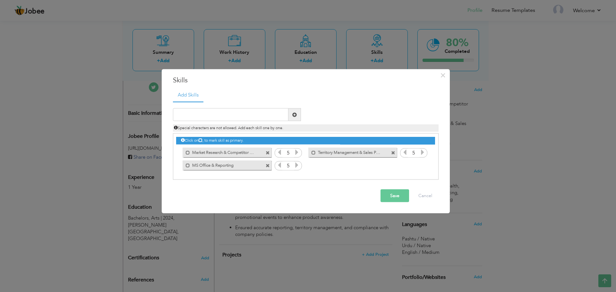
click at [422, 154] on icon at bounding box center [423, 153] width 6 height 6
click at [399, 190] on button "Save" at bounding box center [395, 196] width 29 height 13
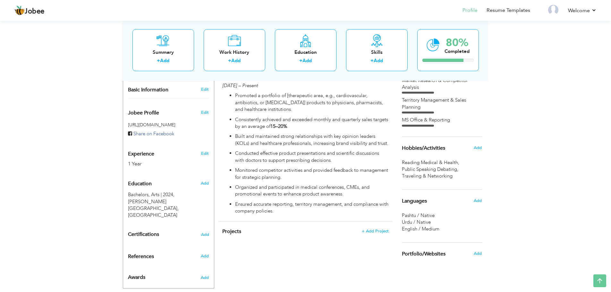
scroll to position [0, 0]
